Goal: Information Seeking & Learning: Check status

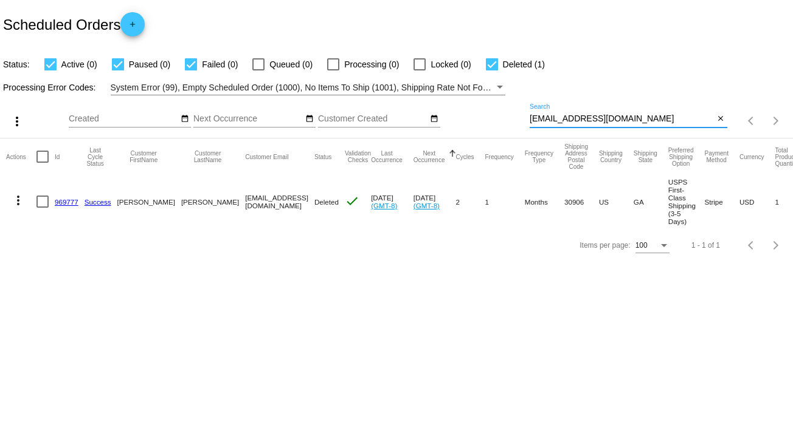
click at [577, 116] on input "[EMAIL_ADDRESS][DOMAIN_NAME]" at bounding box center [621, 119] width 185 height 10
paste input "Please cancel the dewormer. I don’t need it. I was able to get it locally at Fe…"
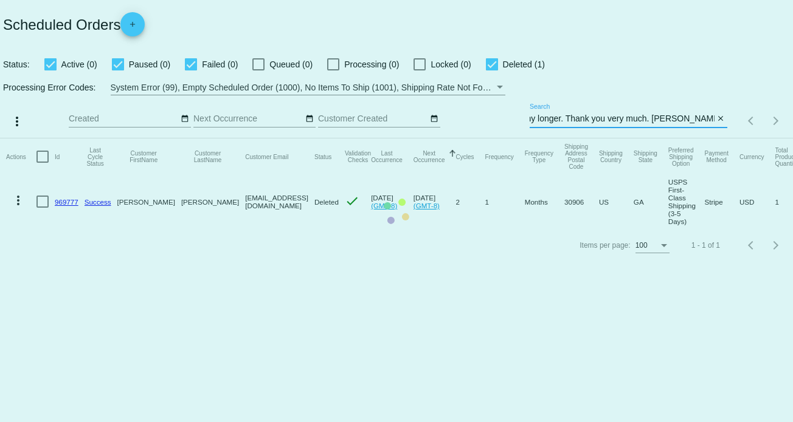
type input "Please cancel the dewormer. I don’t need it. I was able to get it locally at Fe…"
click at [720, 139] on mat-table "Actions Id Last Cycle Status Customer FirstName Customer LastName Customer Emai…" at bounding box center [396, 184] width 793 height 90
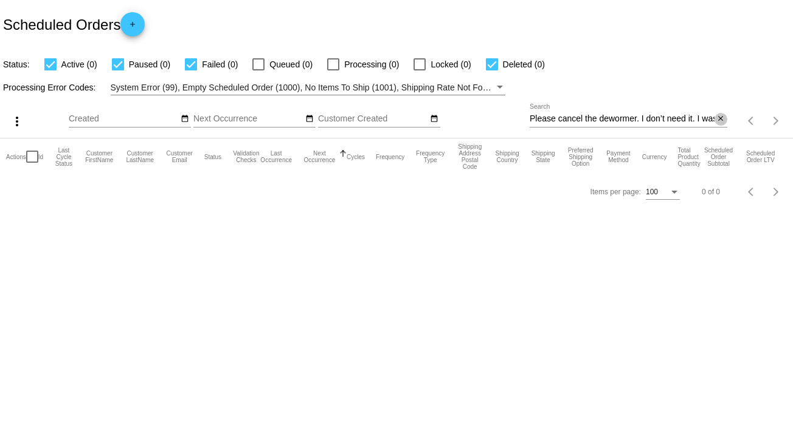
click at [720, 118] on mat-icon "close" at bounding box center [720, 119] width 9 height 10
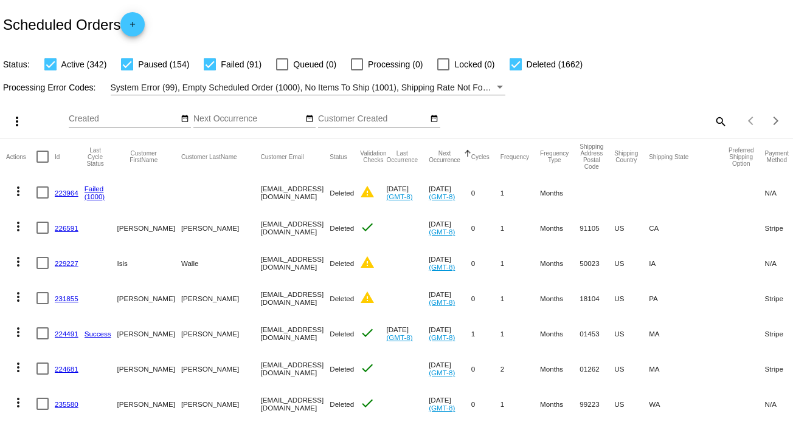
click at [712, 122] on mat-icon "search" at bounding box center [719, 121] width 15 height 19
click at [553, 117] on input "Search" at bounding box center [628, 119] width 198 height 10
paste input "[EMAIL_ADDRESS][DOMAIN_NAME]"
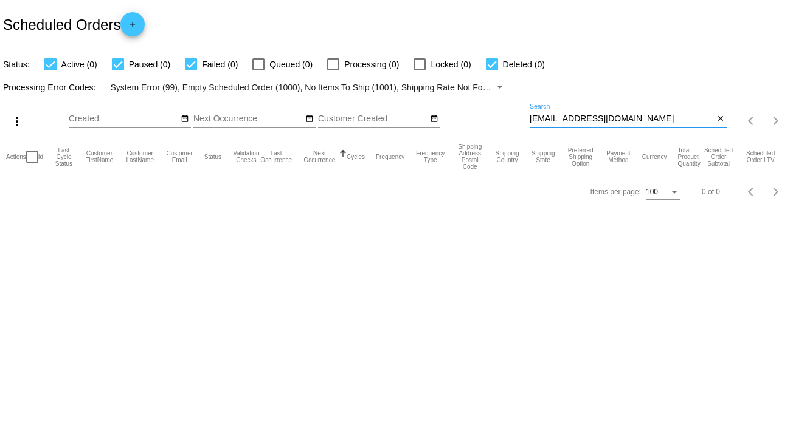
click at [586, 117] on input "[EMAIL_ADDRESS][DOMAIN_NAME]" at bounding box center [621, 119] width 185 height 10
paste input "eagle1pathfinder@duck"
click at [607, 118] on input "[EMAIL_ADDRESS][DOMAIN_NAME]" at bounding box center [621, 119] width 185 height 10
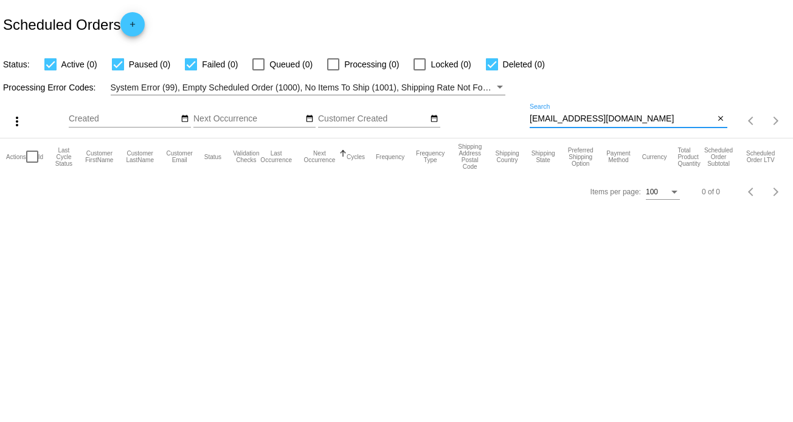
click at [607, 118] on input "[EMAIL_ADDRESS][DOMAIN_NAME]" at bounding box center [621, 119] width 185 height 10
click at [543, 116] on input "Forest" at bounding box center [621, 119] width 185 height 10
drag, startPoint x: 568, startPoint y: 114, endPoint x: 506, endPoint y: 117, distance: 62.1
click at [506, 117] on div "more_vert Sep Jan Feb Mar [DATE]" at bounding box center [396, 116] width 793 height 43
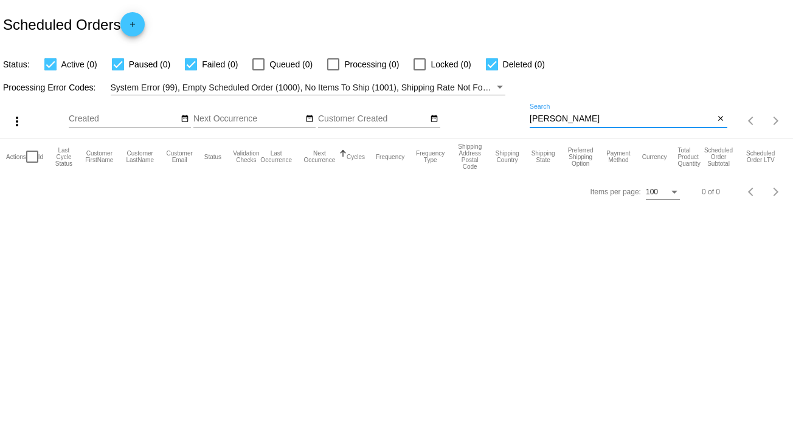
type input "[PERSON_NAME]"
